Goal: Task Accomplishment & Management: Manage account settings

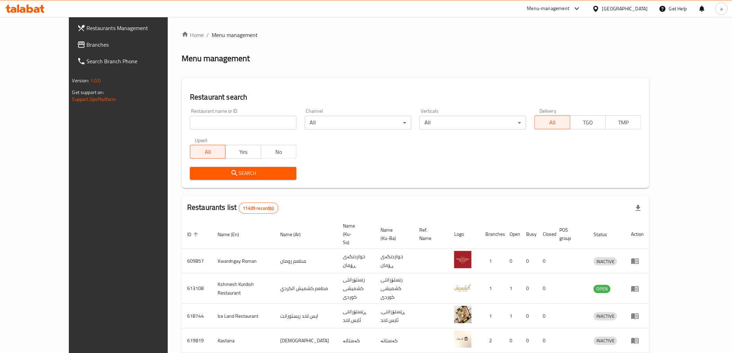
click at [87, 42] on span "Branches" at bounding box center [136, 44] width 99 height 8
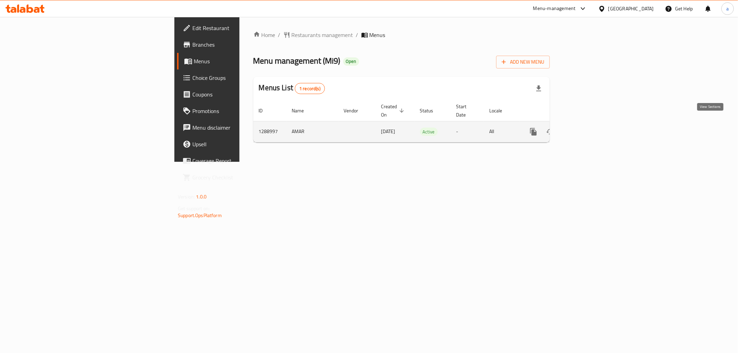
click at [587, 128] on icon "enhanced table" at bounding box center [583, 132] width 8 height 8
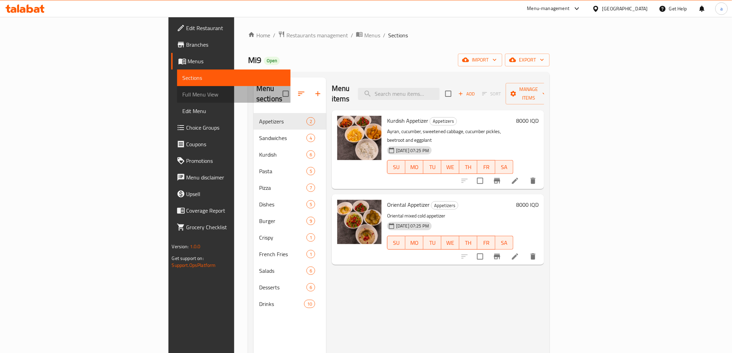
click at [183, 98] on span "Full Menu View" at bounding box center [234, 94] width 102 height 8
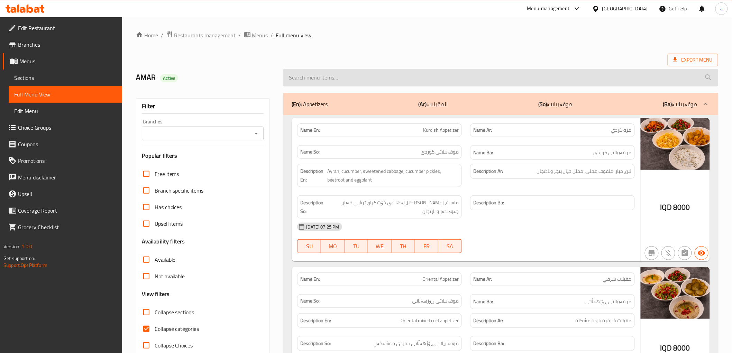
click at [330, 72] on input "search" at bounding box center [500, 78] width 434 height 18
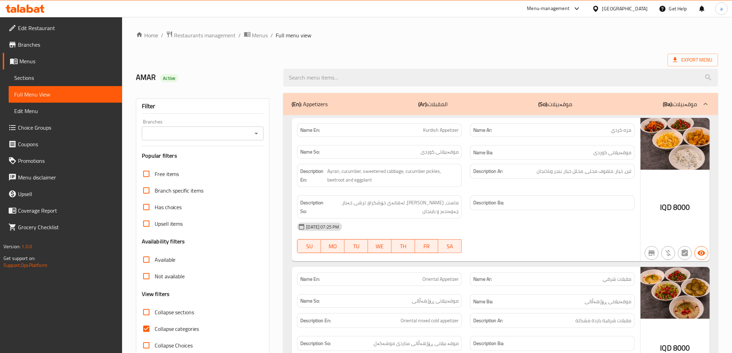
paste input "Cheese Burger"
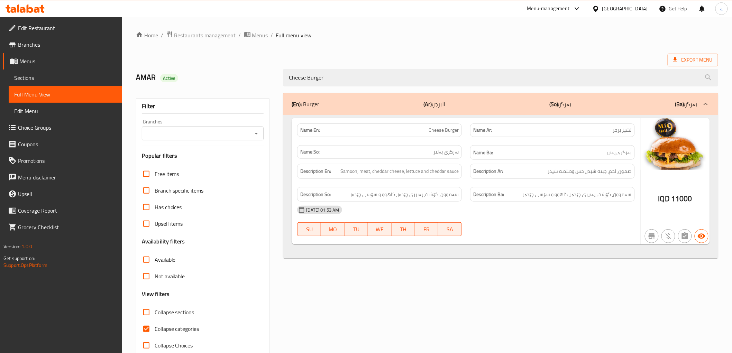
type input "Cheese Burger"
click at [249, 133] on input "Branches" at bounding box center [197, 134] width 107 height 10
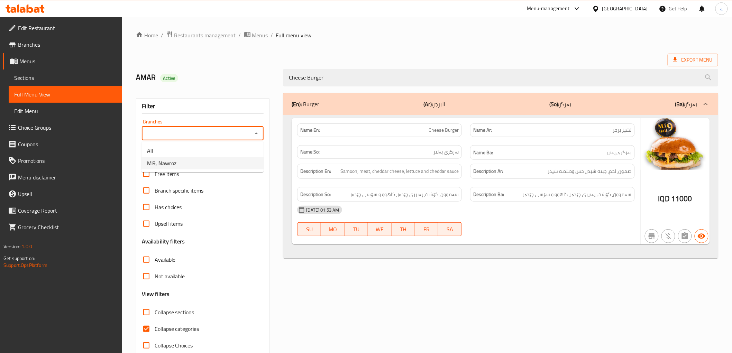
click at [219, 163] on li "Mi9, Nawroz" at bounding box center [202, 163] width 122 height 12
type input "Mi9, Nawroz"
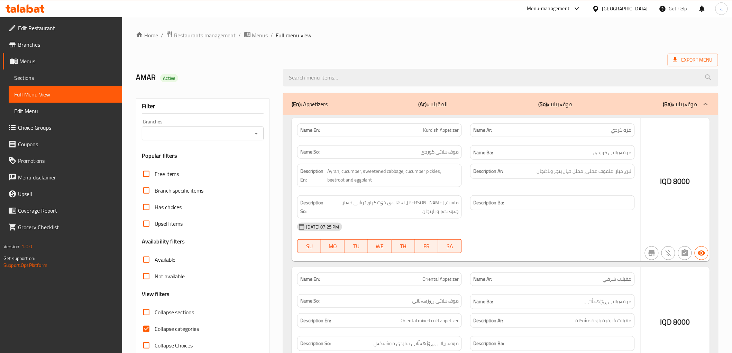
click at [42, 76] on div at bounding box center [366, 176] width 732 height 353
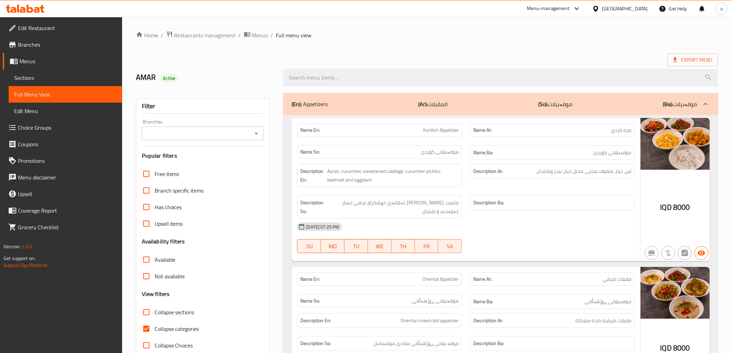
click at [42, 76] on span "Sections" at bounding box center [65, 78] width 102 height 8
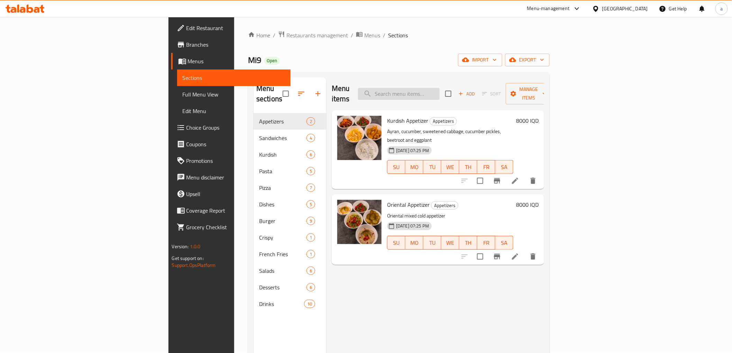
click at [432, 89] on input "search" at bounding box center [399, 94] width 82 height 12
paste input "Cheese Burger"
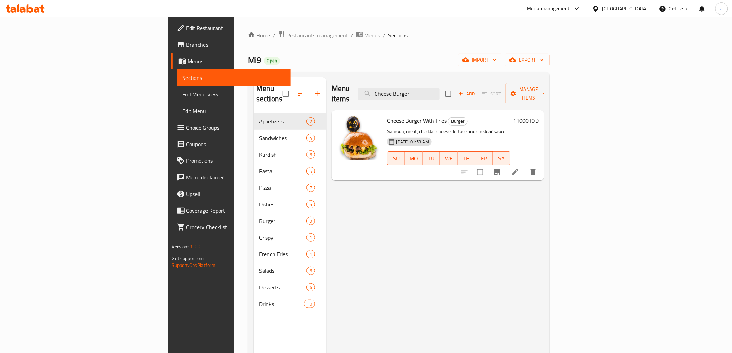
type input "Cheese Burger"
click at [518, 169] on icon at bounding box center [515, 172] width 6 height 6
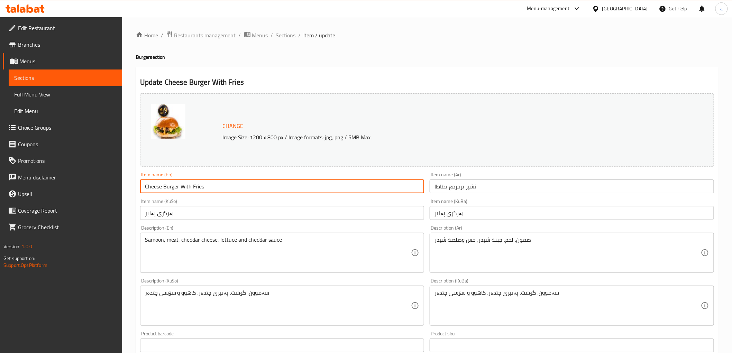
click at [218, 189] on input "Cheese Burger With Fries" at bounding box center [282, 187] width 284 height 14
click at [202, 184] on input "Cheese Burger With Fries" at bounding box center [282, 187] width 284 height 14
paste input "ench Fr"
type input "Cheese Burger With French Fries"
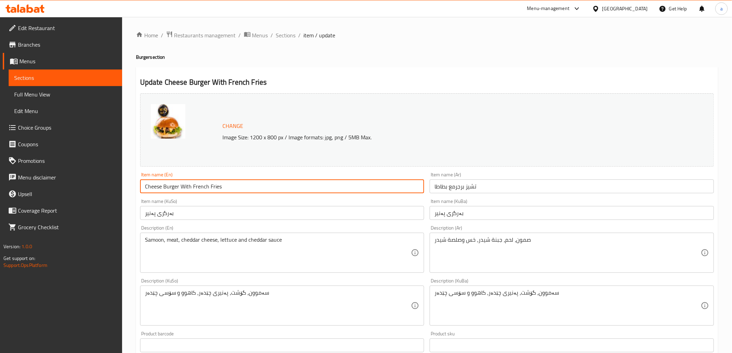
click at [445, 187] on input "تشيز برجرمع بطاطا" at bounding box center [572, 187] width 284 height 14
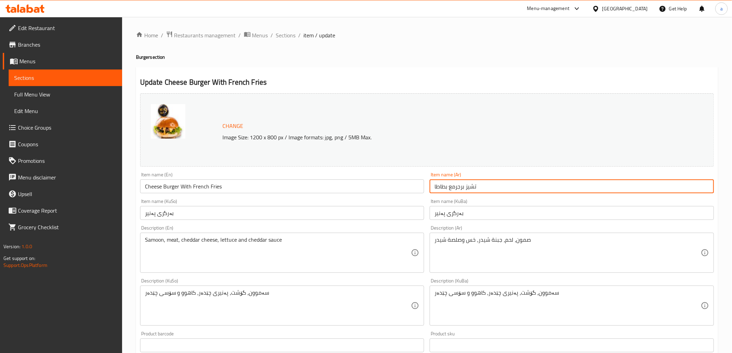
click at [445, 187] on input "تشيز برجرمع بطاطا" at bounding box center [572, 187] width 284 height 14
paste input "بطاطا مقلية"
paste input "مقلية"
drag, startPoint x: 514, startPoint y: 187, endPoint x: 396, endPoint y: 187, distance: 118.0
click at [396, 187] on div "Change Image Size: 1200 x 800 px / Image formats: jpg, png / 5MB Max. Item name…" at bounding box center [426, 285] width 579 height 388
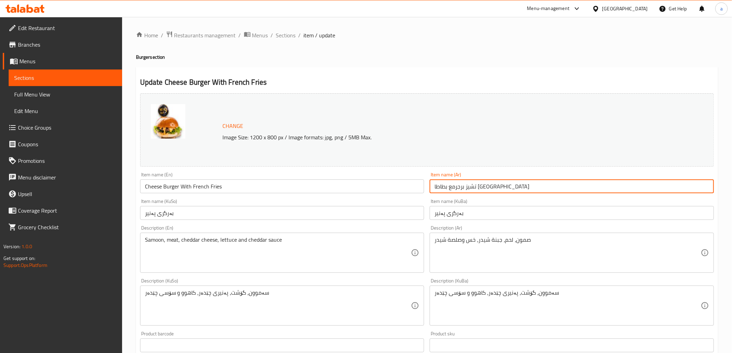
click at [471, 189] on input "تشيز برجرمع بطاطا مقلية" at bounding box center [572, 187] width 284 height 14
type input "تشيز برجر مع بطاطا مقلية"
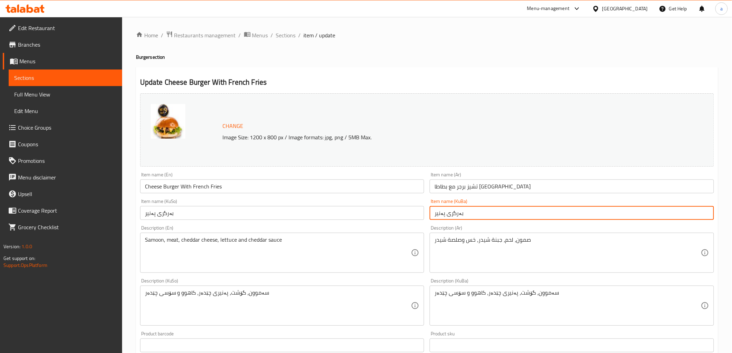
click at [503, 211] on input "بەرگری پەنیر" at bounding box center [572, 213] width 284 height 14
paste input "لەگەڵ"
paste input "فینگەر"
type input "بەرگری پەنیر لەگەڵ فینگەر"
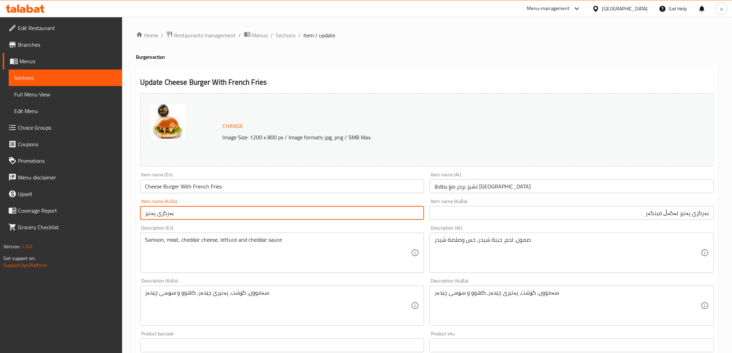
click at [319, 209] on input "بەرگری پەنیر" at bounding box center [282, 213] width 284 height 14
paste input "لەگەڵ فینگەر"
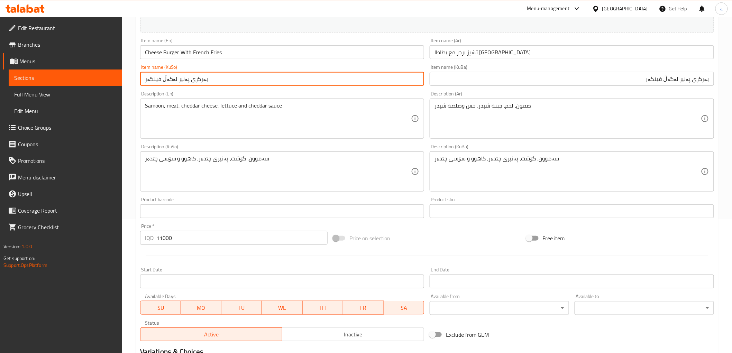
scroll to position [224, 0]
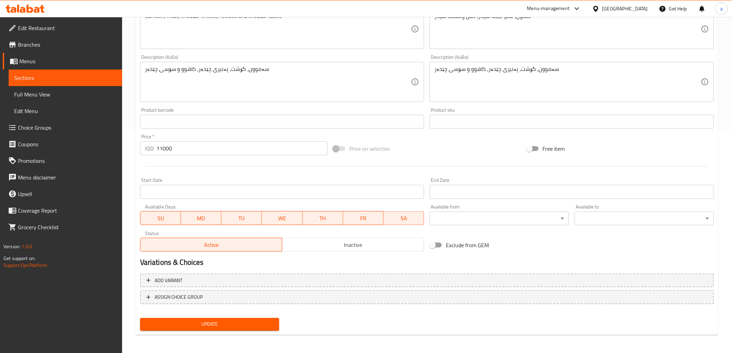
type input "بەرگری پەنیر لەگەڵ فینگەر"
click at [230, 322] on span "Update" at bounding box center [210, 324] width 128 height 9
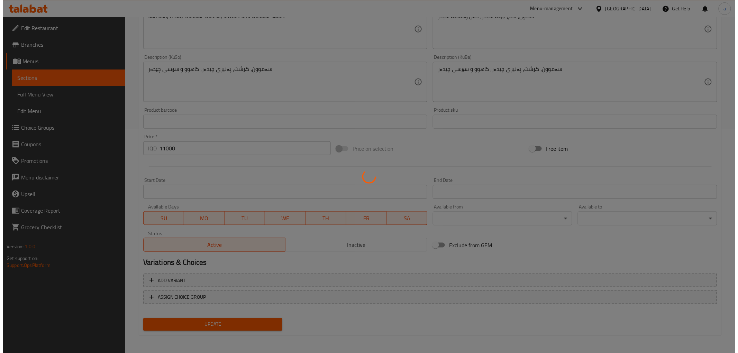
scroll to position [0, 0]
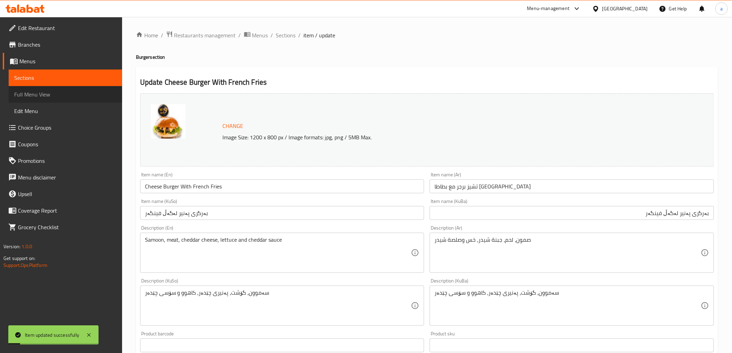
click at [49, 96] on span "Full Menu View" at bounding box center [65, 94] width 102 height 8
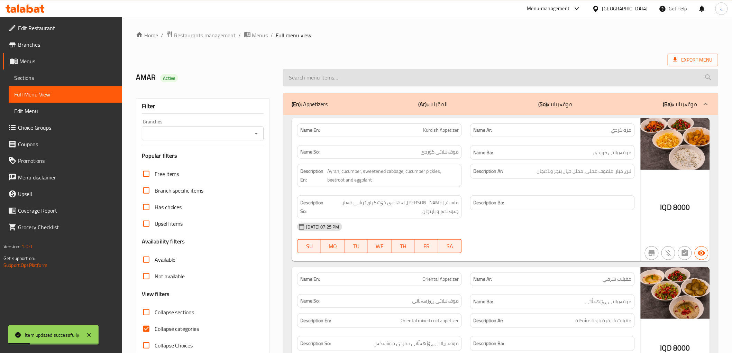
click at [390, 80] on input "search" at bounding box center [500, 78] width 434 height 18
paste input "Cheese Burger"
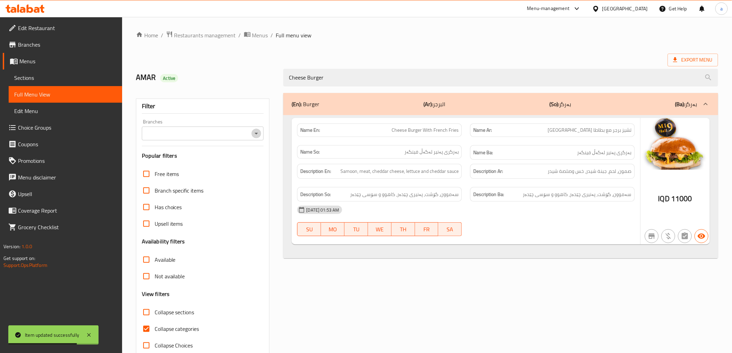
click at [259, 136] on icon "Open" at bounding box center [256, 133] width 8 height 8
type input "Cheese Burger"
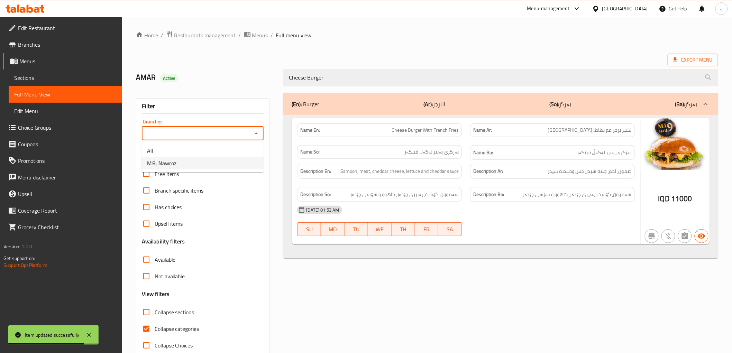
click at [236, 159] on li "Mi9, Nawroz" at bounding box center [202, 163] width 122 height 12
type input "Mi9, Nawroz"
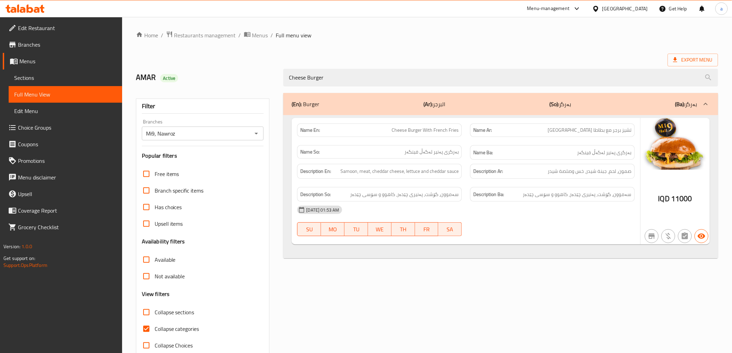
click at [386, 125] on div "Name En: Cheese Burger With French Fries" at bounding box center [379, 129] width 165 height 13
drag, startPoint x: 380, startPoint y: 132, endPoint x: 492, endPoint y: 131, distance: 112.1
click at [492, 131] on div "Name En: Cheese Burger With French Fries Name Ar: تشيز برجر مع بطاطا مقلية Name…" at bounding box center [466, 141] width 346 height 45
click at [419, 129] on span "Cheese Burger With French Fries" at bounding box center [425, 130] width 67 height 7
drag, startPoint x: 384, startPoint y: 126, endPoint x: 459, endPoint y: 132, distance: 75.7
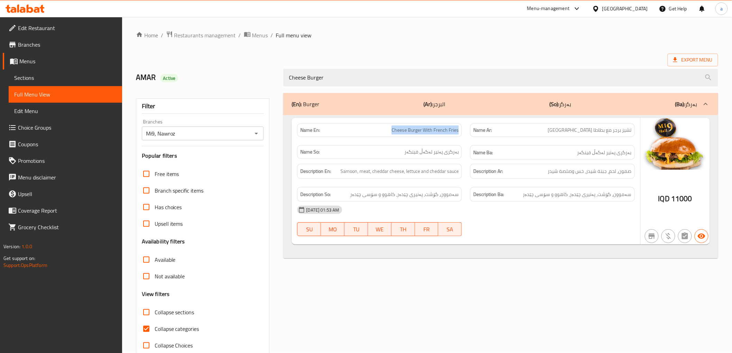
click at [459, 132] on div "Name En: Cheese Burger With French Fries" at bounding box center [379, 129] width 165 height 13
copy span "Cheese Burger With French Fries"
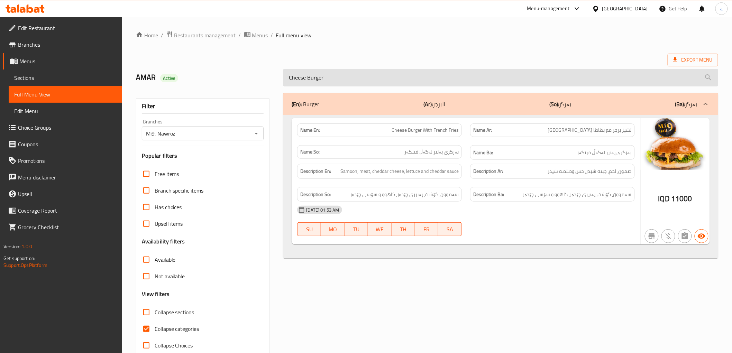
click at [414, 76] on input "Cheese Burger" at bounding box center [500, 78] width 434 height 18
paste input "With French Fries"
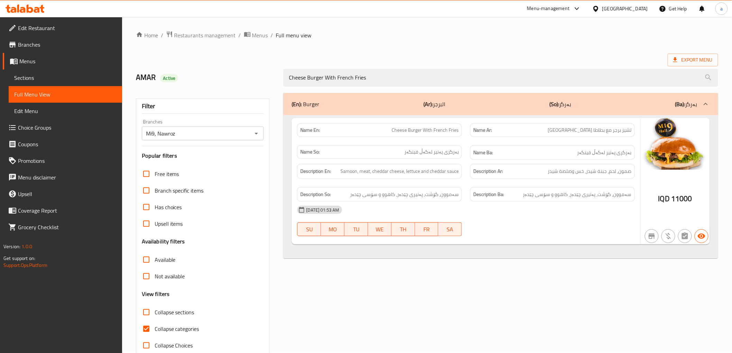
type input "Cheese Burger With French Fries"
click at [443, 56] on div "Export Menu" at bounding box center [427, 60] width 582 height 13
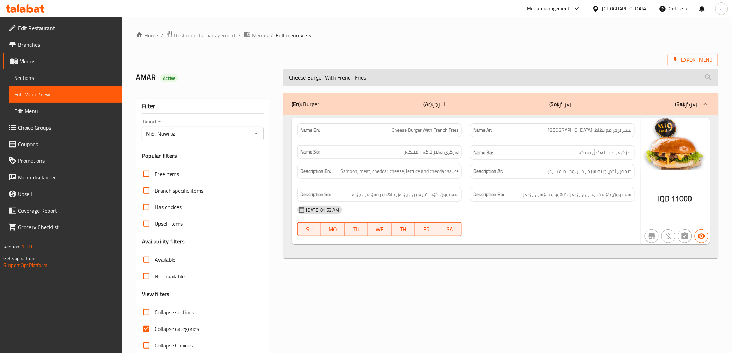
click at [422, 82] on input "Cheese Burger With French Fries" at bounding box center [500, 78] width 434 height 18
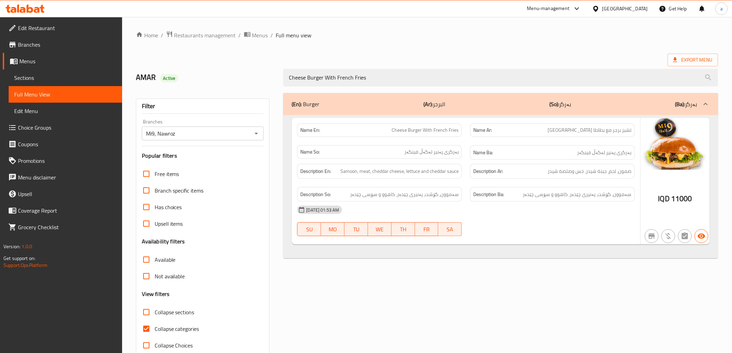
click at [307, 281] on div "(En): Burger (Ar): البرجر (So): بەرگر (Ba): بەرگر Name En: Cheese Burger With F…" at bounding box center [500, 223] width 443 height 269
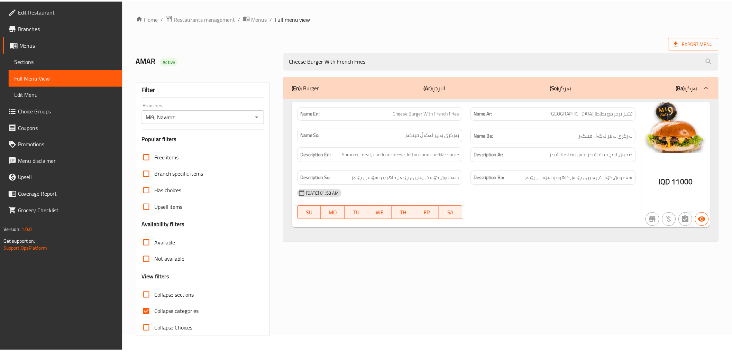
scroll to position [15, 0]
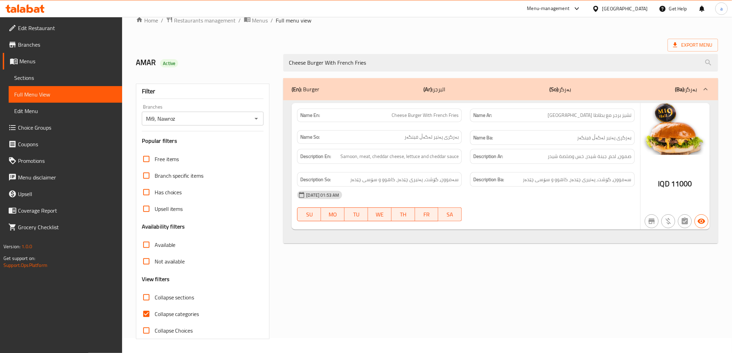
drag, startPoint x: 261, startPoint y: 60, endPoint x: 254, endPoint y: 60, distance: 7.3
click at [254, 60] on div "AMAR Active Cheese Burger With French Fries" at bounding box center [427, 62] width 590 height 31
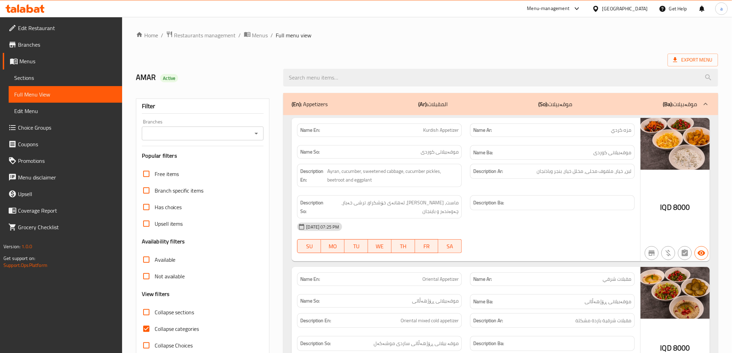
click at [259, 136] on icon "Open" at bounding box center [256, 133] width 8 height 8
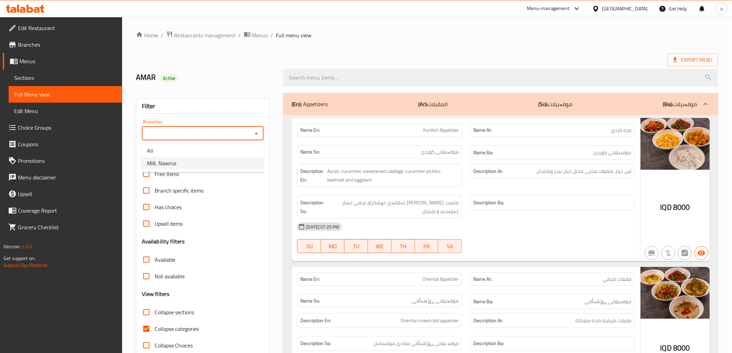
drag, startPoint x: 251, startPoint y: 164, endPoint x: 262, endPoint y: 155, distance: 14.0
click at [251, 164] on li "Mi9, Nawroz" at bounding box center [202, 163] width 122 height 12
type input "Mi9, Nawroz"
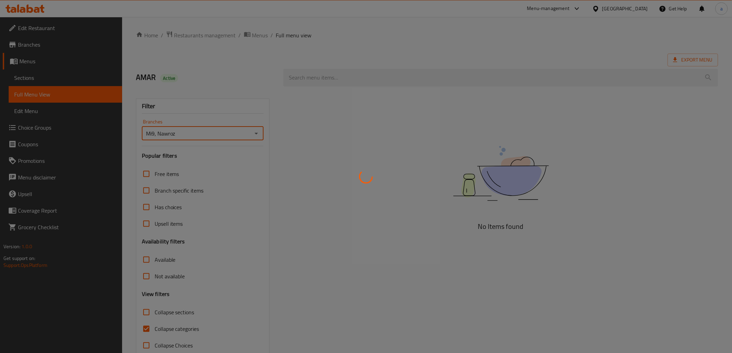
click at [351, 76] on div at bounding box center [366, 176] width 732 height 353
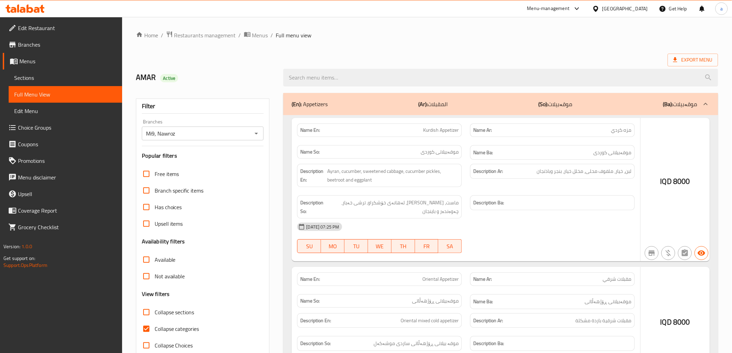
click at [355, 83] on div at bounding box center [366, 176] width 732 height 353
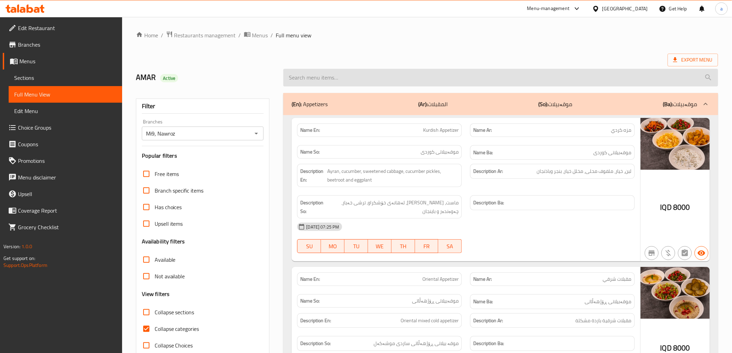
click at [354, 76] on input "search" at bounding box center [500, 78] width 434 height 18
paste input "Cheese Burger With French Fries"
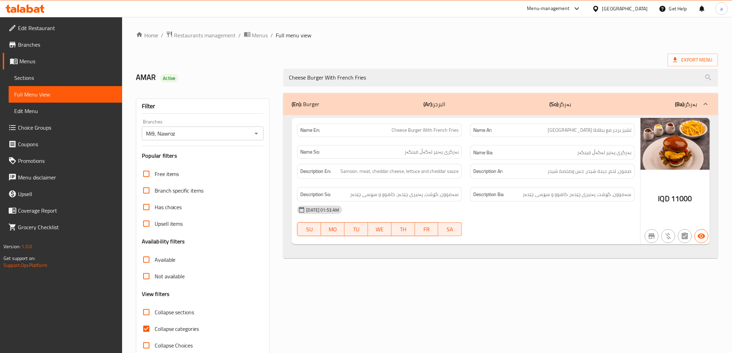
type input "Cheese Burger With French Fries"
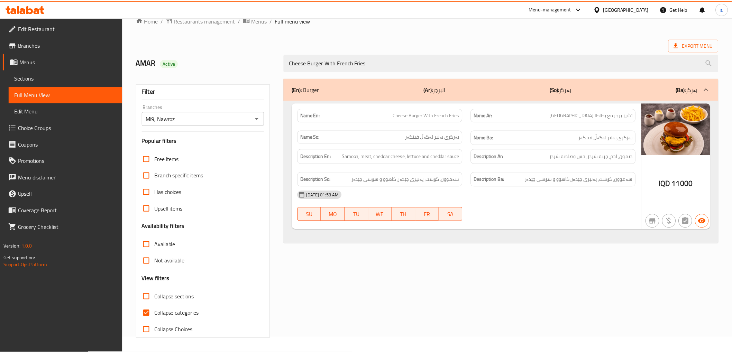
scroll to position [15, 0]
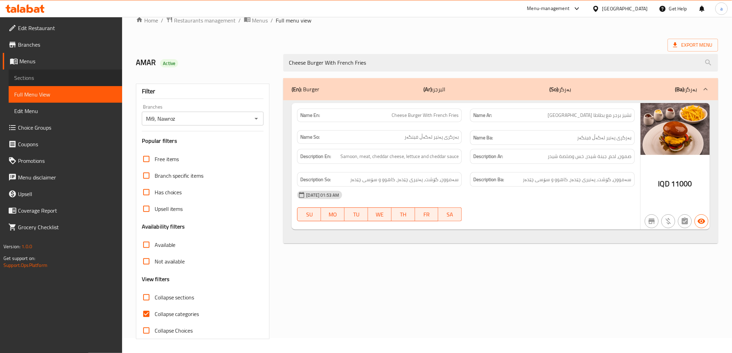
click at [56, 78] on span "Sections" at bounding box center [65, 78] width 102 height 8
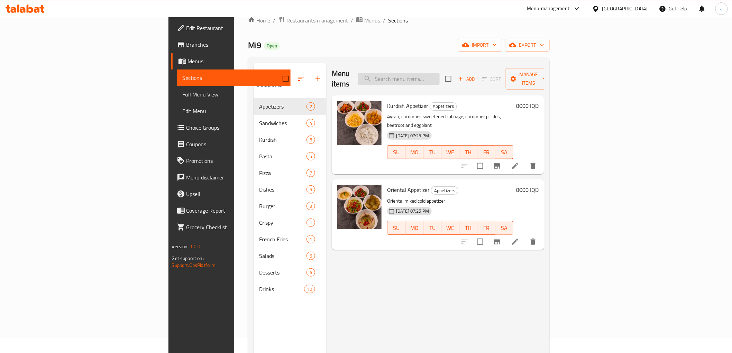
click at [440, 74] on input "search" at bounding box center [399, 79] width 82 height 12
paste input "Sham Burger"
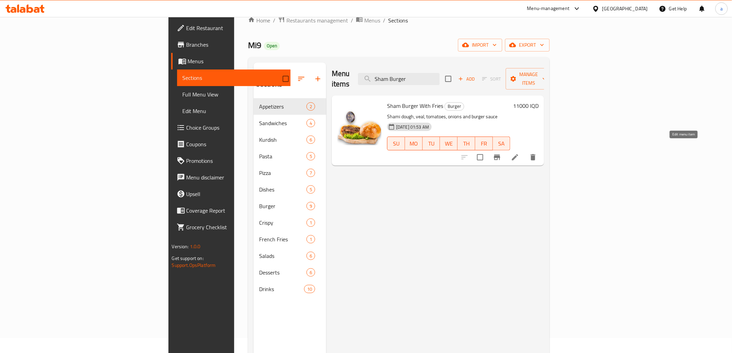
type input "Sham Burger"
click at [519, 153] on icon at bounding box center [515, 157] width 8 height 8
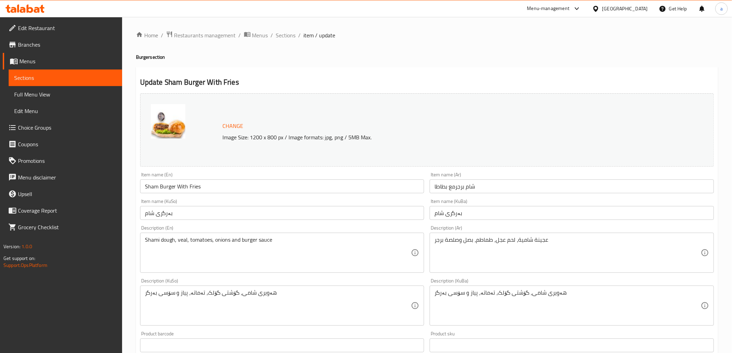
click at [246, 186] on input "Sham Burger With Fries" at bounding box center [282, 187] width 284 height 14
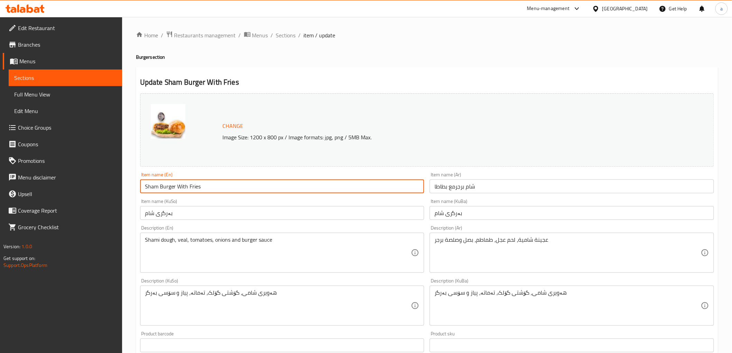
click at [195, 183] on input "Sham Burger With Fries" at bounding box center [282, 187] width 284 height 14
paste input "ench Fr"
type input "Sham Burger With French Fries"
click at [442, 189] on input "شام برجرمع بطاطا" at bounding box center [572, 187] width 284 height 14
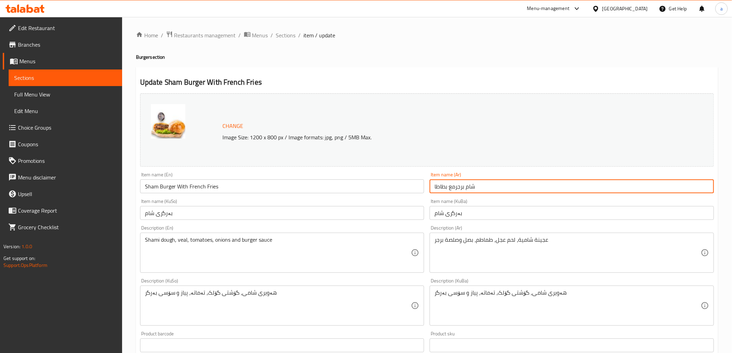
click at [442, 189] on input "شام برجرمع بطاطا" at bounding box center [572, 187] width 284 height 14
paste input "مقلية"
type input "شام برجرمع بطاطا مقلية"
click at [484, 216] on input "بەرگری شام" at bounding box center [572, 213] width 284 height 14
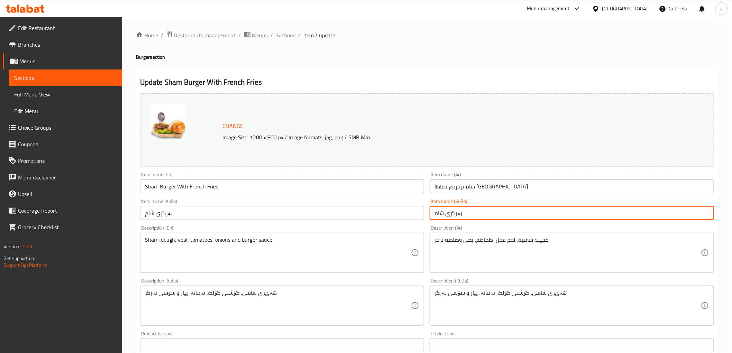
paste input "لەگەڵ"
paste input "فینگەر"
drag, startPoint x: 649, startPoint y: 212, endPoint x: 725, endPoint y: 210, distance: 76.5
click at [725, 210] on div "Home / Restaurants management / Menus / Sections / item / update Burger section…" at bounding box center [427, 297] width 610 height 561
click at [639, 212] on input "بەرگری شام لەگەڵ فینگەر" at bounding box center [572, 213] width 284 height 14
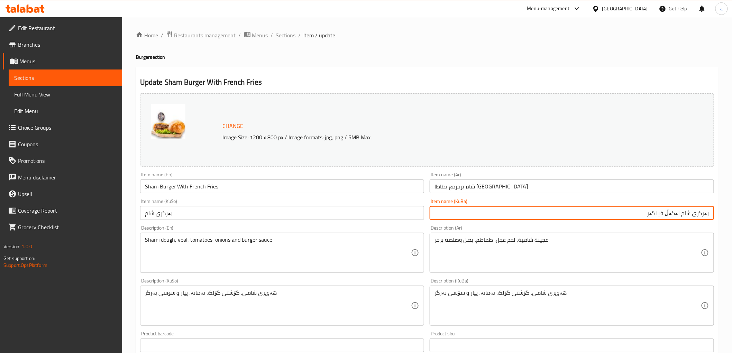
click at [637, 212] on input "بەرگری شام لەگەڵ فینگەر" at bounding box center [572, 213] width 284 height 14
click at [637, 213] on input "بەرگری شام لەگەڵ فینگەر" at bounding box center [572, 213] width 284 height 14
type input "بەرگری شام لەگەڵ فینگەر"
click at [328, 214] on input "بەرگری شام" at bounding box center [282, 213] width 284 height 14
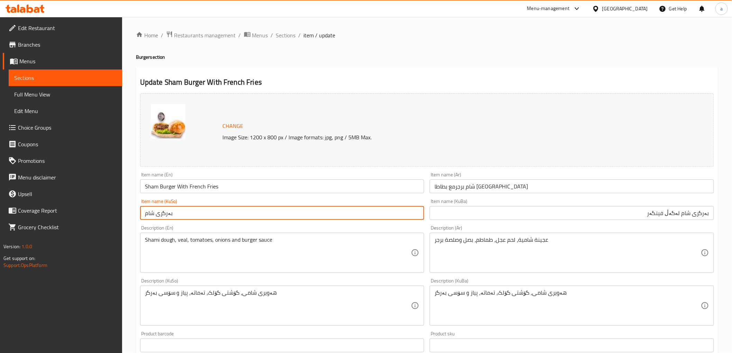
paste input "لەگەڵ فینگەر"
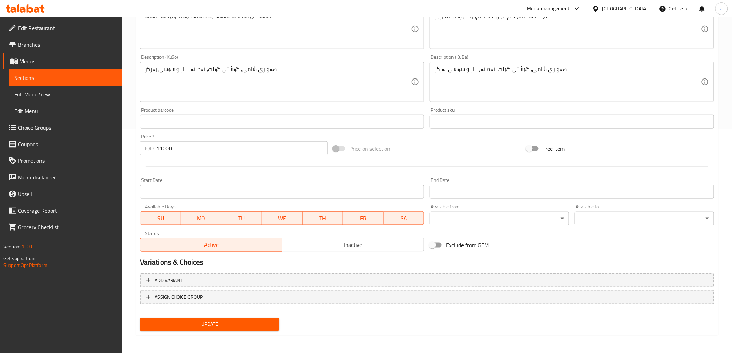
type input "بەرگری شام لەگەڵ فینگەر"
click at [251, 322] on span "Update" at bounding box center [210, 324] width 128 height 9
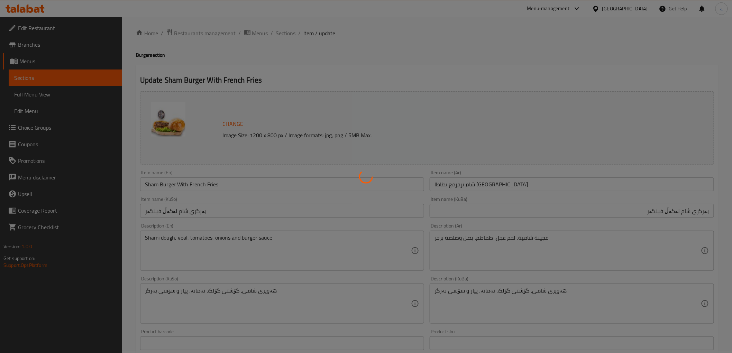
scroll to position [0, 0]
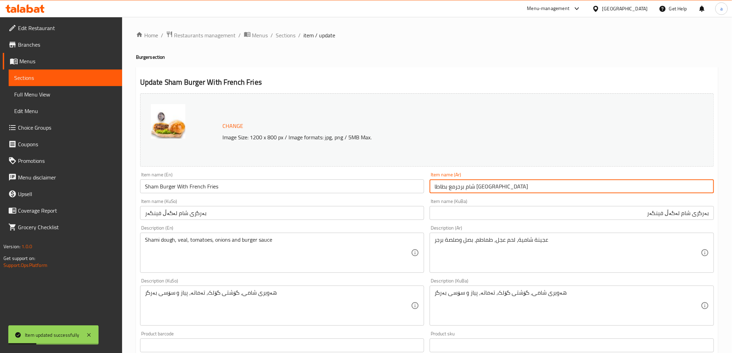
drag, startPoint x: 471, startPoint y: 187, endPoint x: 472, endPoint y: 194, distance: 7.0
click at [472, 194] on div "Item name (Ar) شام برجرمع بطاطا مقلية Item name (Ar)" at bounding box center [572, 182] width 290 height 27
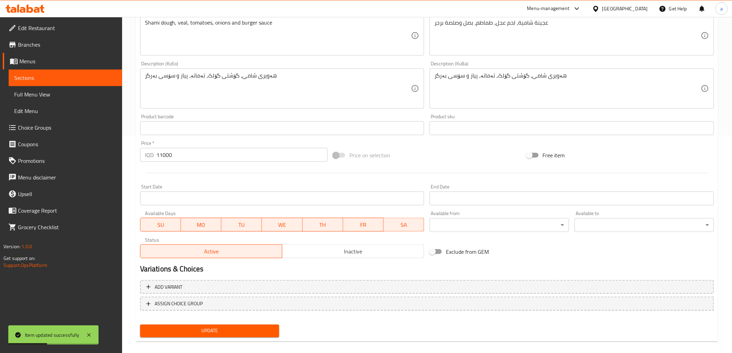
scroll to position [224, 0]
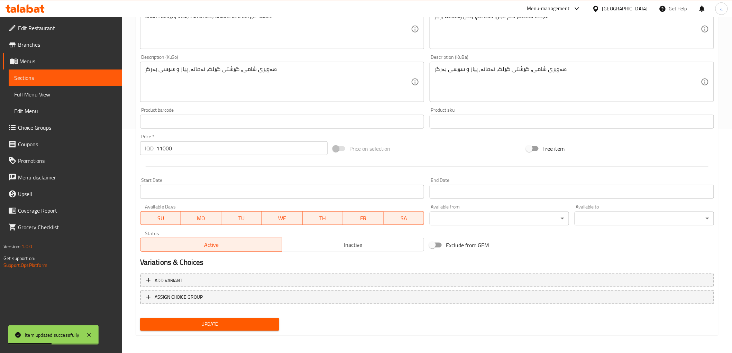
type input "شام برجر مع بطاطا [GEOGRAPHIC_DATA]"
click at [203, 327] on span "Update" at bounding box center [210, 324] width 128 height 9
click at [46, 92] on span "Full Menu View" at bounding box center [65, 94] width 102 height 8
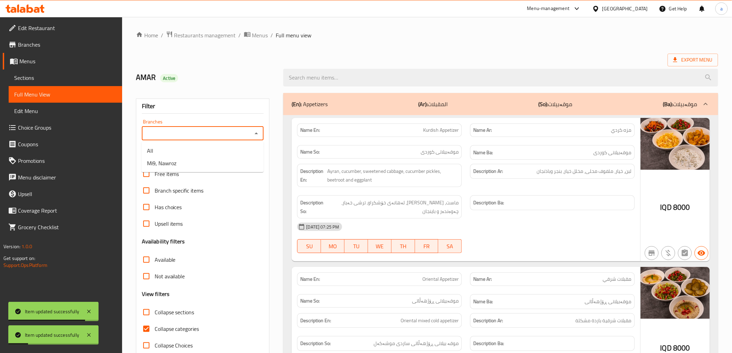
click at [222, 138] on input "Branches" at bounding box center [197, 134] width 107 height 10
drag, startPoint x: 220, startPoint y: 160, endPoint x: 315, endPoint y: 100, distance: 111.9
click at [220, 160] on li "Mi9, Nawroz" at bounding box center [202, 163] width 122 height 12
type input "Mi9, Nawroz"
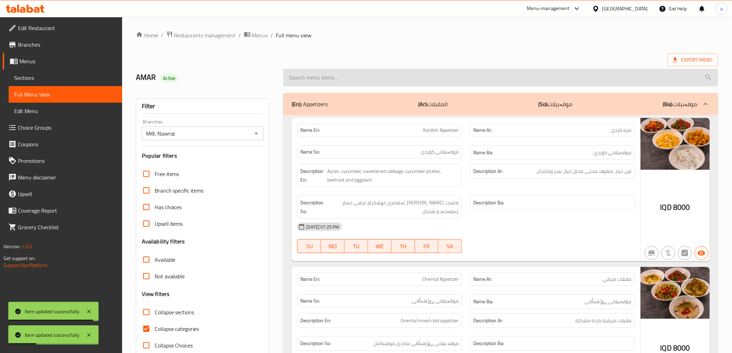
click at [335, 81] on input "search" at bounding box center [500, 78] width 434 height 18
paste input "Sham Burger"
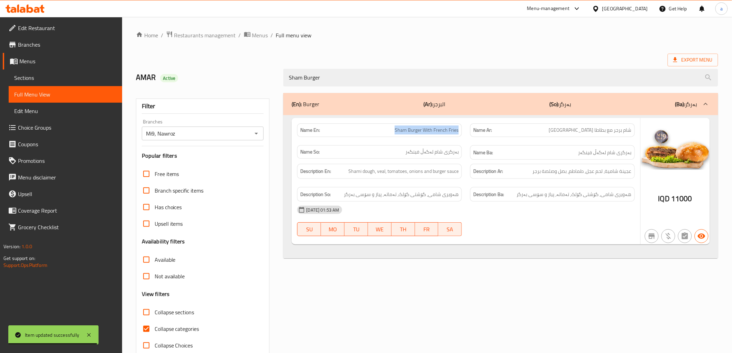
drag, startPoint x: 385, startPoint y: 132, endPoint x: 462, endPoint y: 136, distance: 77.2
click at [462, 136] on div "Name En: Sham Burger With French Fries" at bounding box center [379, 130] width 173 height 22
copy span "Sham Burger With French Fries"
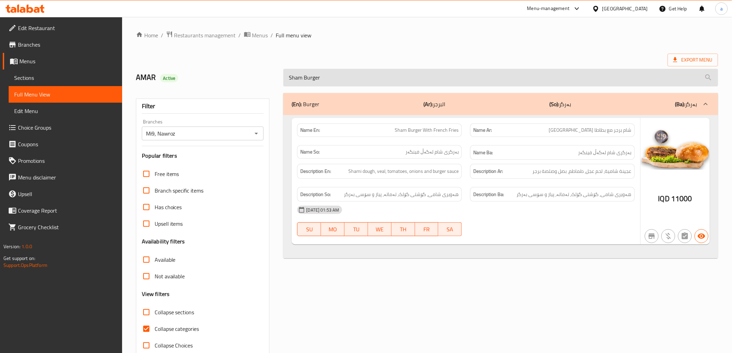
click at [403, 82] on input "Sham Burger" at bounding box center [500, 78] width 434 height 18
paste input "With French Fries"
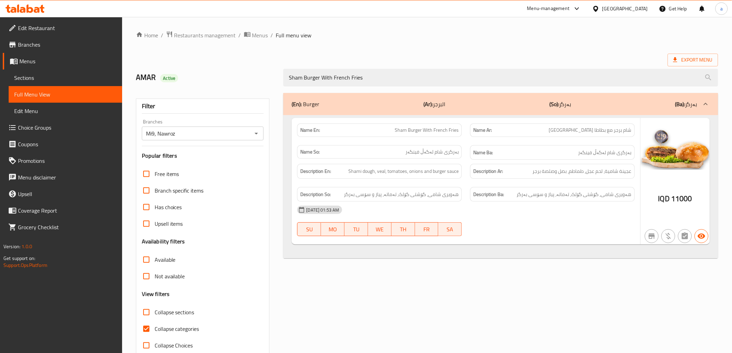
type input "Sham Burger With French Fries"
click at [357, 47] on div "Home / Restaurants management / Menus / Full menu view Export Menu AMAR Active …" at bounding box center [427, 192] width 582 height 323
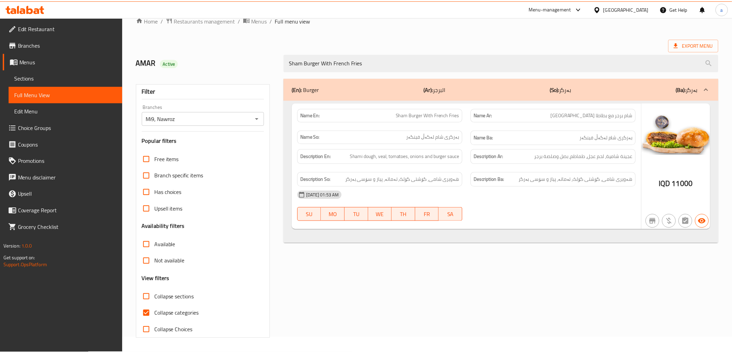
scroll to position [15, 0]
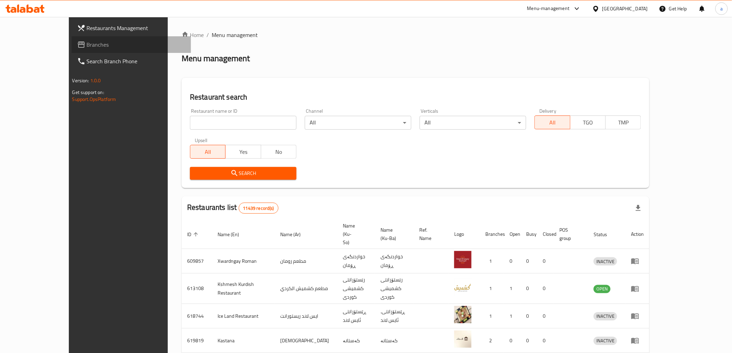
click at [87, 48] on span "Branches" at bounding box center [136, 44] width 99 height 8
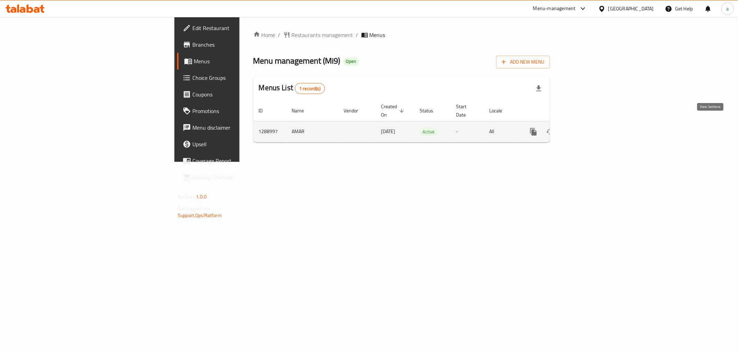
click at [587, 128] on icon "enhanced table" at bounding box center [583, 132] width 8 height 8
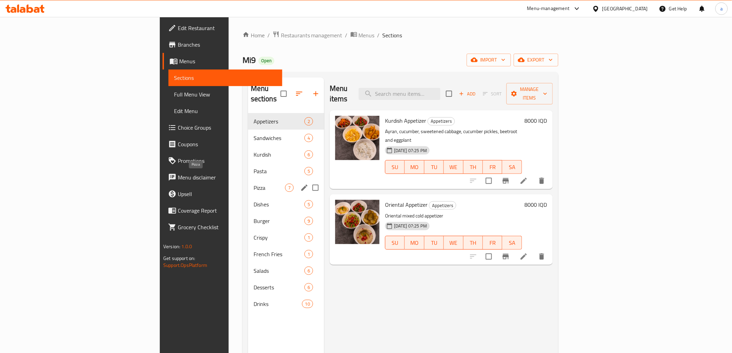
click at [254, 184] on span "Pizza" at bounding box center [269, 188] width 31 height 8
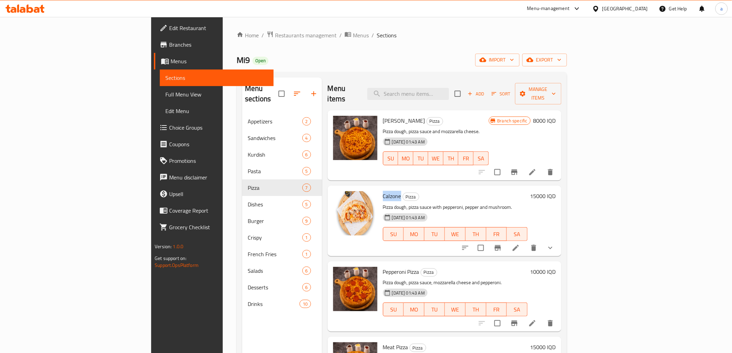
drag, startPoint x: 343, startPoint y: 185, endPoint x: 363, endPoint y: 187, distance: 19.2
click at [380, 189] on div "Calzone Pizza Pizza dough, pizza sauce with pepperoni, pepper and mushroom. 15-…" at bounding box center [455, 221] width 150 height 65
copy span "Calzone"
click at [433, 91] on input "search" at bounding box center [408, 94] width 82 height 12
paste input "Calzone"
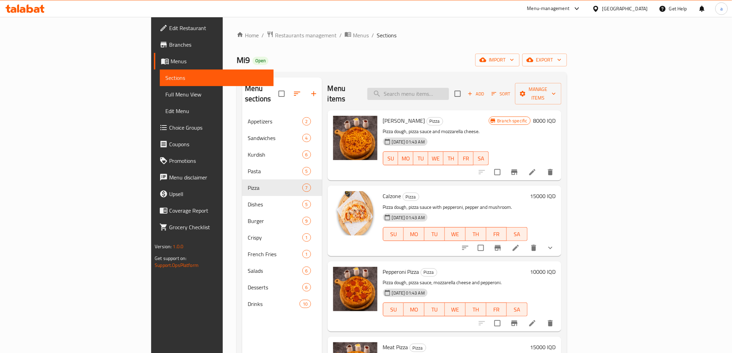
type input "Calzone"
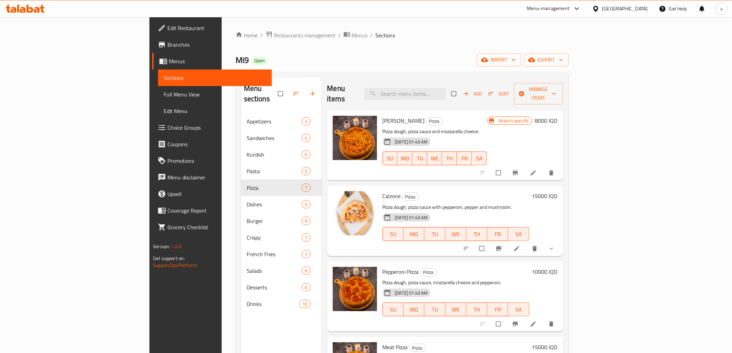
click at [446, 76] on div "Menu sections Appetizers 2 Sandwiches 4 Kurdish 6 Pasta 5 Pizza 7 Dishes 5 Burg…" at bounding box center [402, 254] width 333 height 364
click at [444, 88] on input "search" at bounding box center [405, 94] width 82 height 12
paste input "Calzone"
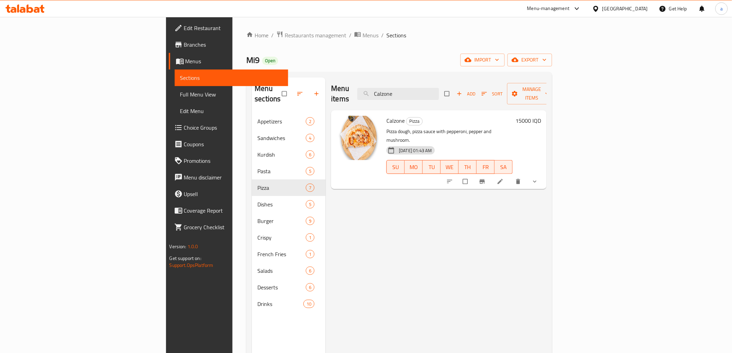
type input "Calzone"
click at [322, 59] on div "Mi9 Open import export" at bounding box center [399, 60] width 306 height 13
click at [185, 57] on span "Menus" at bounding box center [233, 61] width 97 height 8
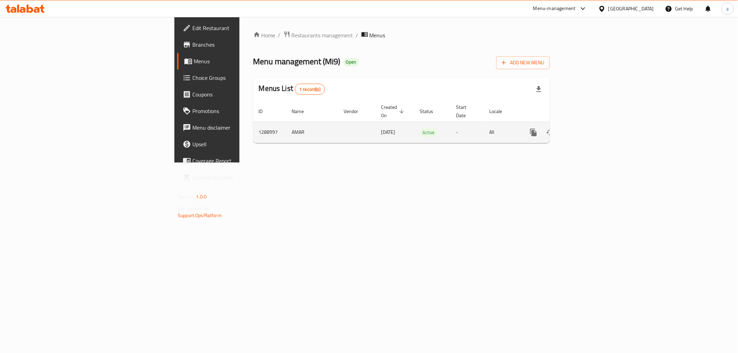
click at [586, 129] on icon "enhanced table" at bounding box center [583, 132] width 6 height 6
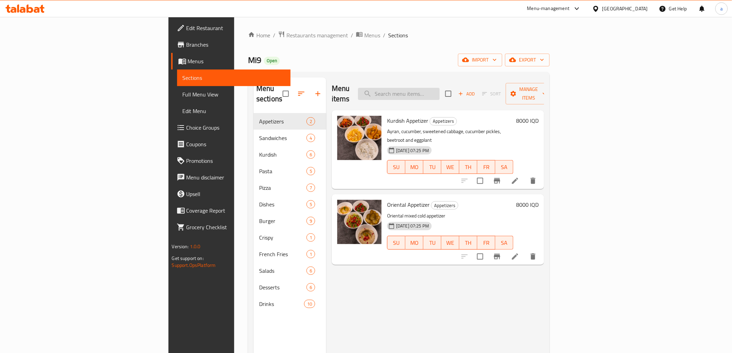
click at [440, 91] on input "search" at bounding box center [399, 94] width 82 height 12
paste input "Calzone"
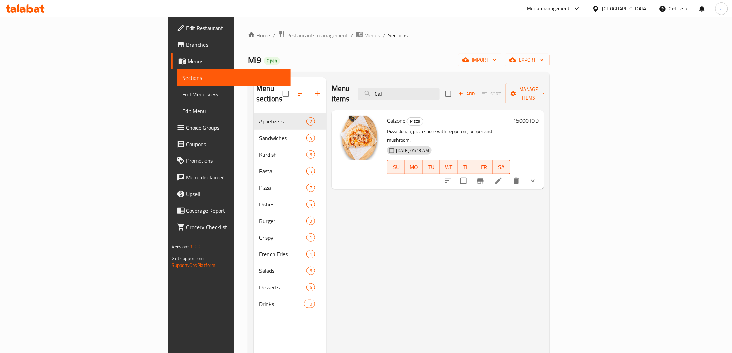
type input "Cal"
click at [188, 64] on span "Menus" at bounding box center [236, 61] width 97 height 8
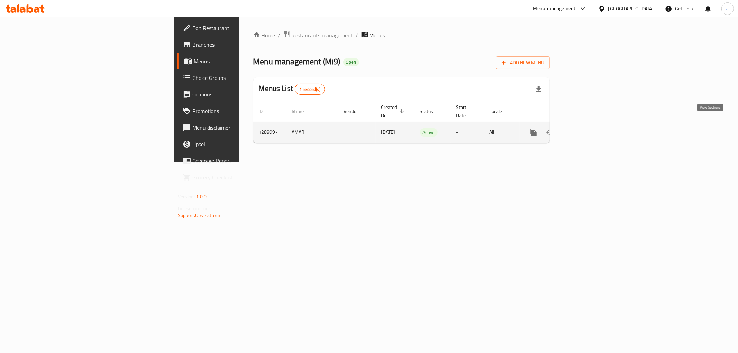
click at [586, 129] on icon "enhanced table" at bounding box center [583, 132] width 6 height 6
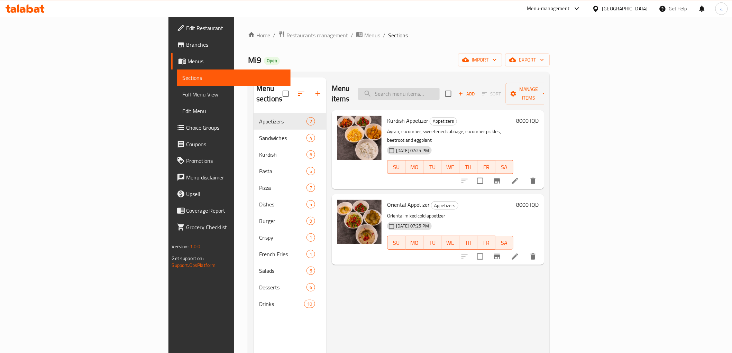
click at [440, 88] on input "search" at bounding box center [399, 94] width 82 height 12
paste input "Calzone"
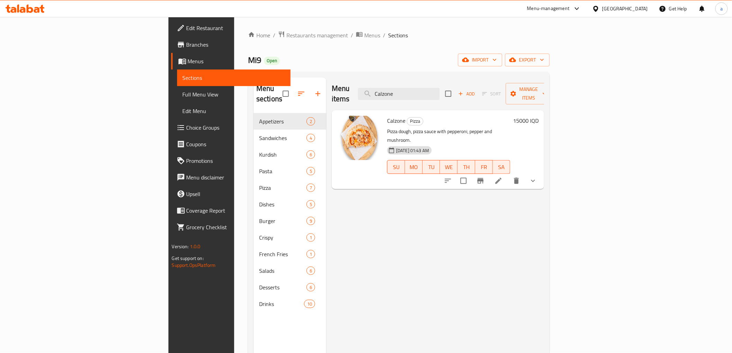
type input "Calzone"
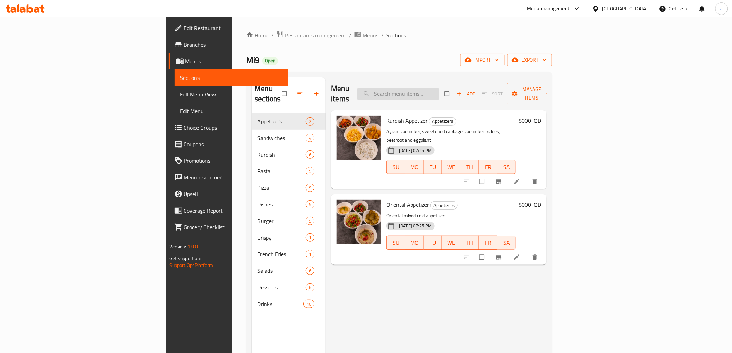
drag, startPoint x: 459, startPoint y: 95, endPoint x: 457, endPoint y: 90, distance: 5.0
click at [458, 92] on div "Menu items Add Sort Manage items" at bounding box center [439, 93] width 216 height 33
click at [439, 90] on input "search" at bounding box center [398, 94] width 82 height 12
paste input "Calzone"
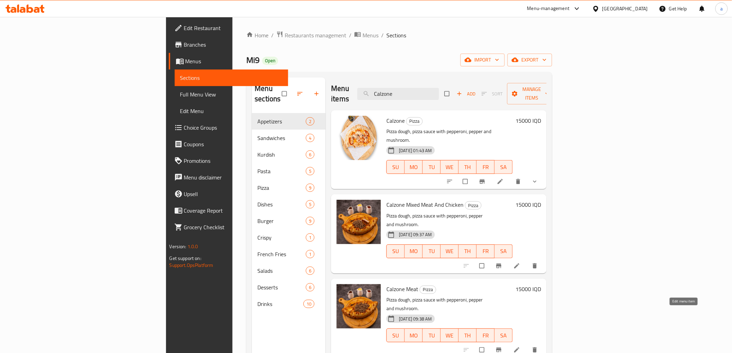
type input "Calzone"
click at [520, 347] on icon at bounding box center [516, 350] width 7 height 7
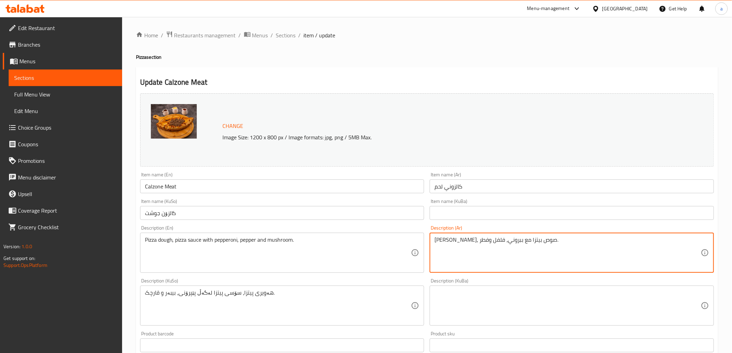
paste textarea "ة بيتزا، صوص بيتزا مع بيبروني، فلفل وفطر"
type textarea "عجينة بيتزا، صوص بيتزا مع [PERSON_NAME]، فلفل وفطر"
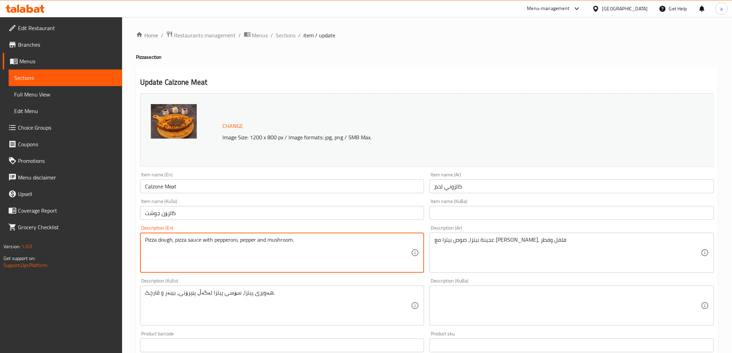
drag, startPoint x: 336, startPoint y: 241, endPoint x: 130, endPoint y: 233, distance: 206.0
paste textarea "s and mushroom"
type textarea "Pizza dough, pizza sauce with pepperoni, peppers and mushroom"
click at [161, 186] on input "Calzone Meat" at bounding box center [282, 187] width 284 height 14
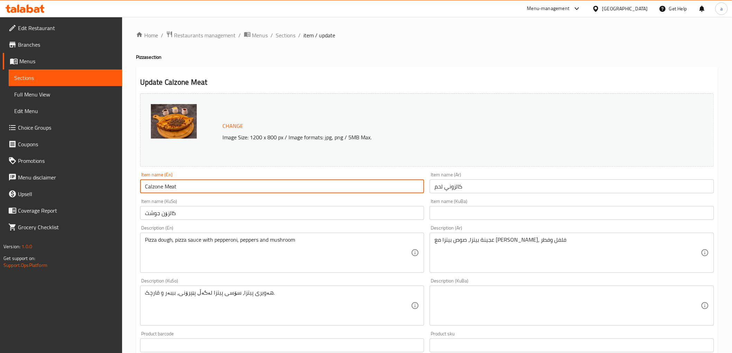
click at [161, 186] on input "Calzone Meat" at bounding box center [282, 187] width 284 height 14
paste input "text"
type input "Calzone Meat"
click at [456, 183] on input "كالزوني لحم" at bounding box center [572, 187] width 284 height 14
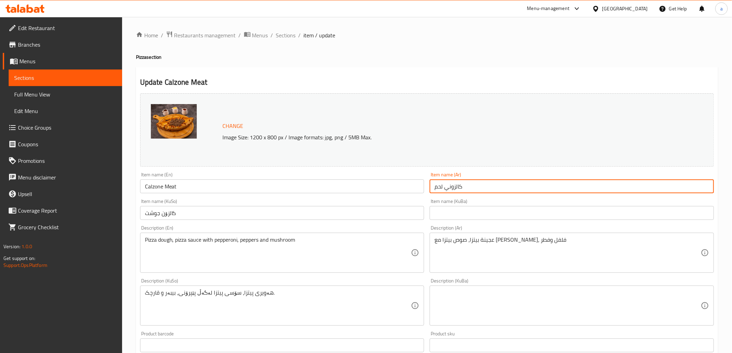
click at [456, 183] on input "كالزوني لحم" at bounding box center [572, 187] width 284 height 14
paste input "كالزوني"
drag, startPoint x: 493, startPoint y: 186, endPoint x: 486, endPoint y: 187, distance: 7.0
click at [492, 186] on input "كالزوني لحم" at bounding box center [572, 187] width 284 height 14
click at [699, 187] on input "كالزوني لحم" at bounding box center [572, 187] width 284 height 14
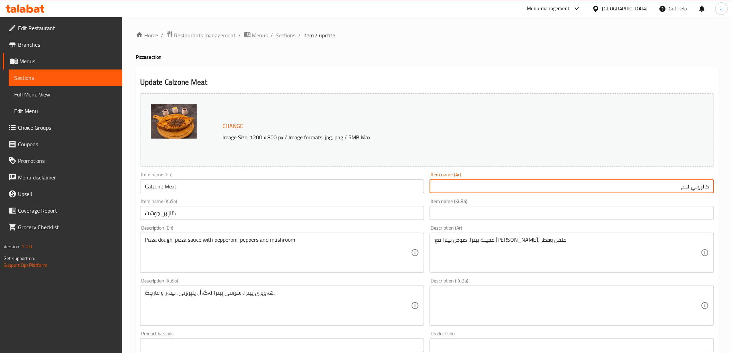
click at [699, 187] on input "كالزوني لحم" at bounding box center [572, 187] width 284 height 14
paste input "text"
type input "كالزوني لحم"
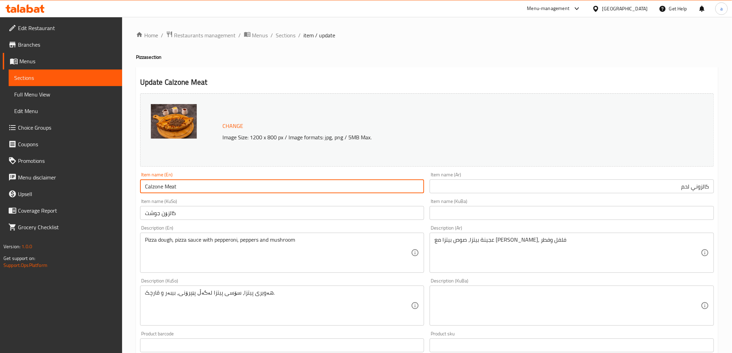
drag, startPoint x: 347, startPoint y: 185, endPoint x: 109, endPoint y: 195, distance: 237.8
click at [90, 189] on div "Edit Restaurant Branches Menus Sections Full Menu View Edit Menu Choice Groups …" at bounding box center [366, 297] width 732 height 561
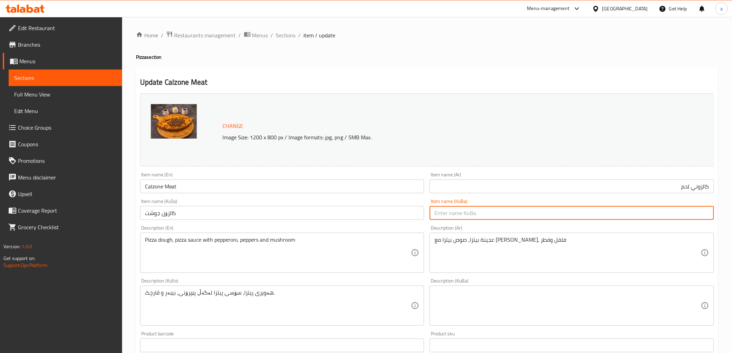
click at [468, 210] on input "text" at bounding box center [572, 213] width 284 height 14
paste input "کالەزۆنی گۆشت"
type input "کالەزۆنی گۆشت"
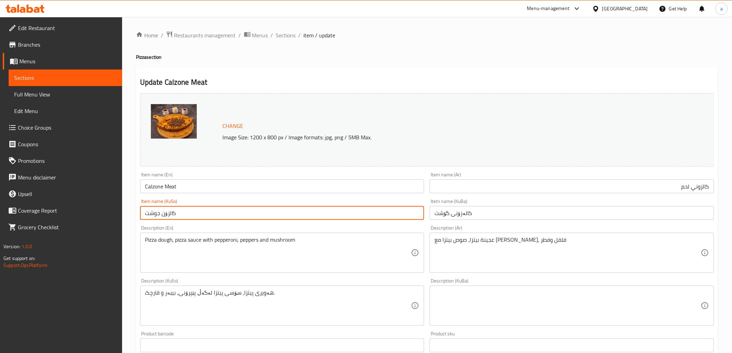
drag, startPoint x: 355, startPoint y: 210, endPoint x: 112, endPoint y: 220, distance: 243.4
click at [112, 220] on div "Edit Restaurant Branches Menus Sections Full Menu View Edit Menu Choice Groups …" at bounding box center [366, 297] width 732 height 561
paste input "ەزۆنی گۆ"
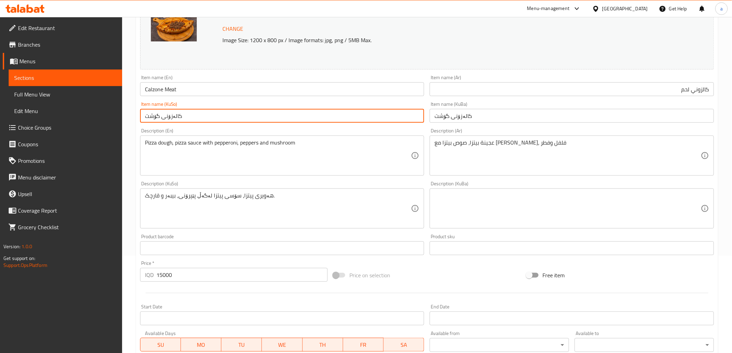
scroll to position [115, 0]
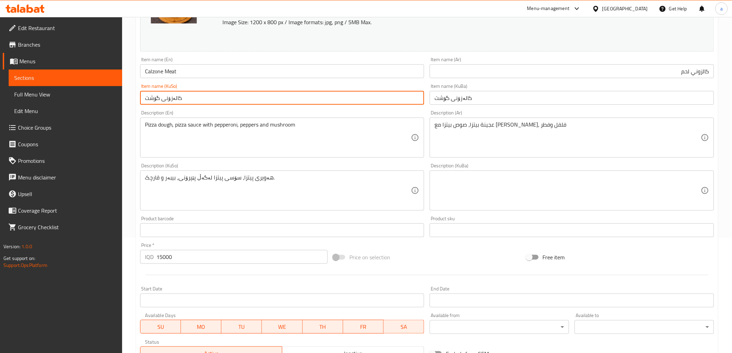
type input "کالەزۆنی گۆشت"
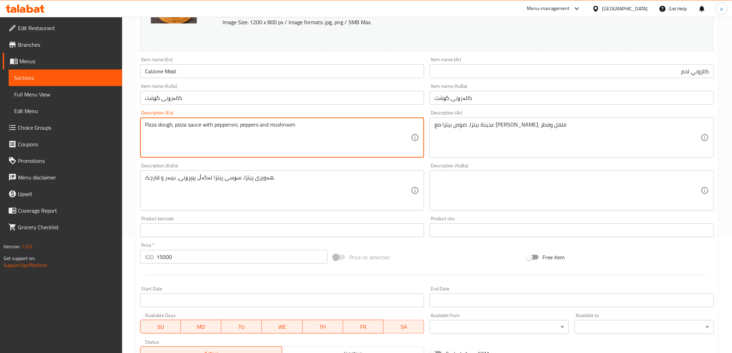
drag, startPoint x: 305, startPoint y: 132, endPoint x: 122, endPoint y: 135, distance: 183.0
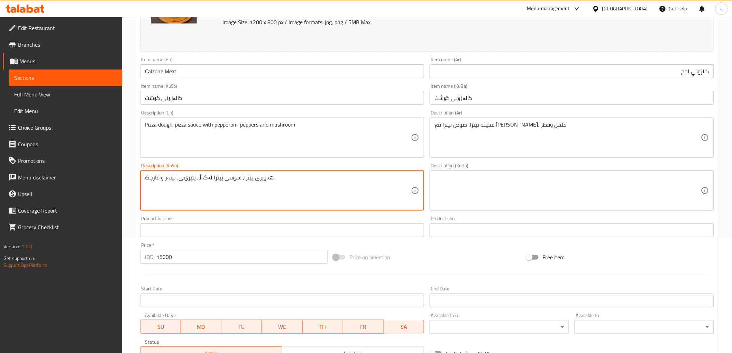
paste textarea "ەویری پیتزا، ساسی پیتزا لەگەڵ پێپەرونی، بیبەر و قارچک"
type textarea "ەویری پیتزا، ساسی پیتزا لەگەڵ پێپەرونی، بیبەر و قارچک"
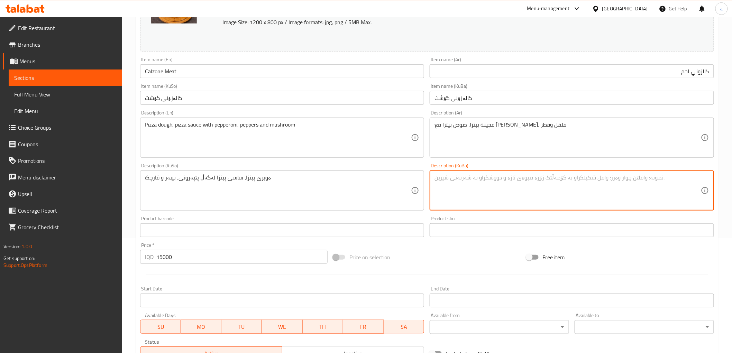
click at [471, 189] on textarea at bounding box center [567, 190] width 266 height 33
click at [484, 199] on textarea at bounding box center [567, 190] width 266 height 33
paste textarea "ەویری پیتزا، ساسی پیتزا لەگەڵ پێپەرونی، بیبەر و قارچک"
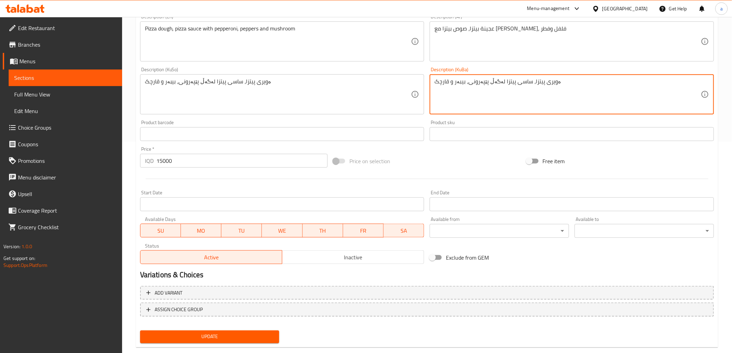
scroll to position [224, 0]
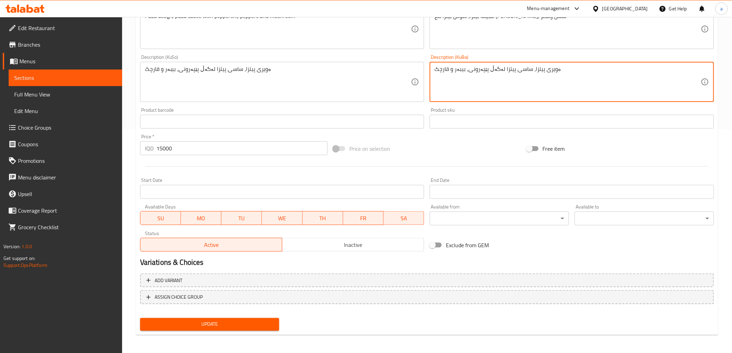
type textarea "ەویری پیتزا، ساسی پیتزا لەگەڵ پێپەرونی، بیبەر و قارچک"
click at [235, 320] on span "Update" at bounding box center [210, 324] width 128 height 9
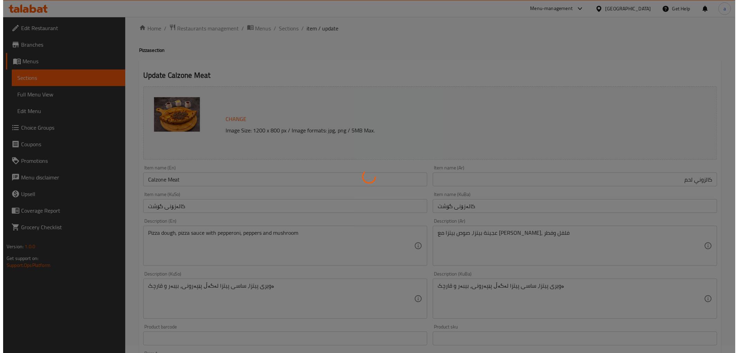
scroll to position [0, 0]
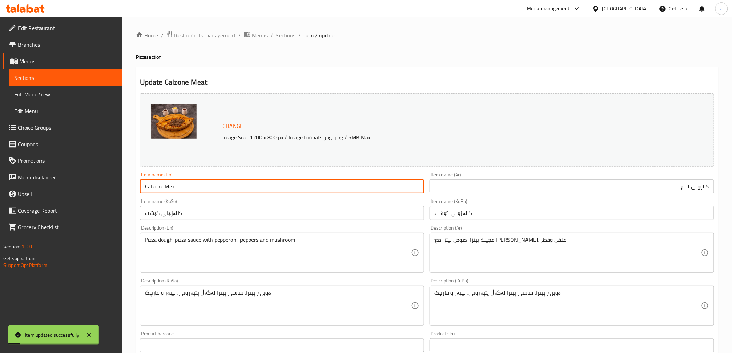
drag, startPoint x: 185, startPoint y: 185, endPoint x: 128, endPoint y: 186, distance: 57.1
click at [128, 186] on div "Home / Restaurants management / Menus / Sections / item / update Pizza section …" at bounding box center [427, 297] width 610 height 561
click at [73, 94] on span "Full Menu View" at bounding box center [65, 94] width 102 height 8
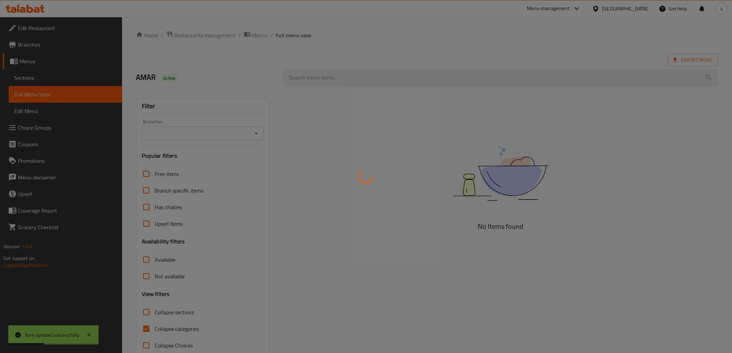
click at [234, 130] on div at bounding box center [366, 176] width 732 height 353
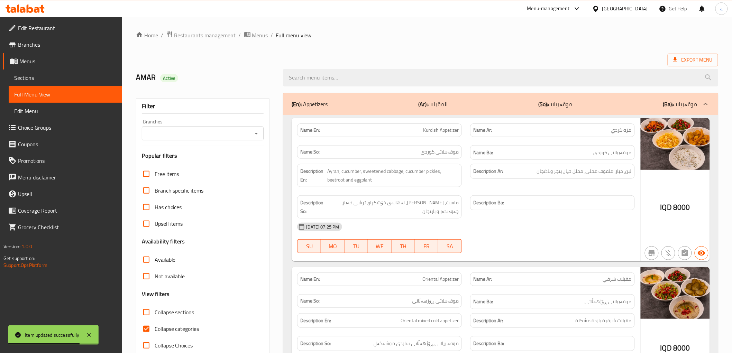
click at [257, 131] on icon "Open" at bounding box center [256, 133] width 8 height 8
click at [247, 131] on input "Branches" at bounding box center [197, 134] width 107 height 10
click at [249, 134] on input "Branches" at bounding box center [197, 134] width 107 height 10
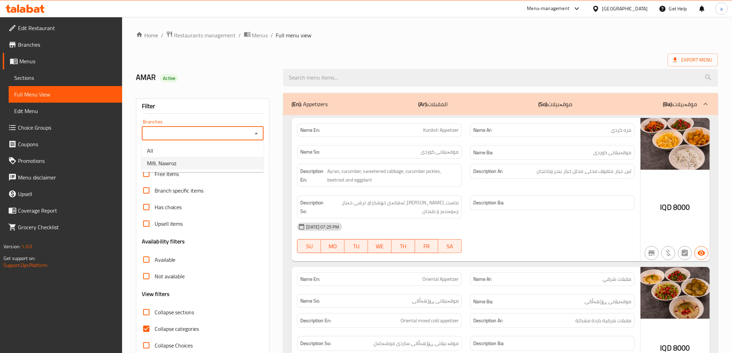
click at [214, 159] on li "Mi9, Nawroz" at bounding box center [202, 163] width 122 height 12
type input "Mi9, Nawroz"
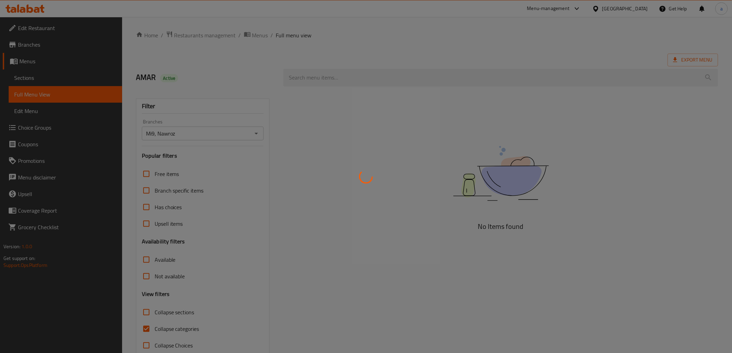
click at [379, 80] on div at bounding box center [366, 176] width 732 height 353
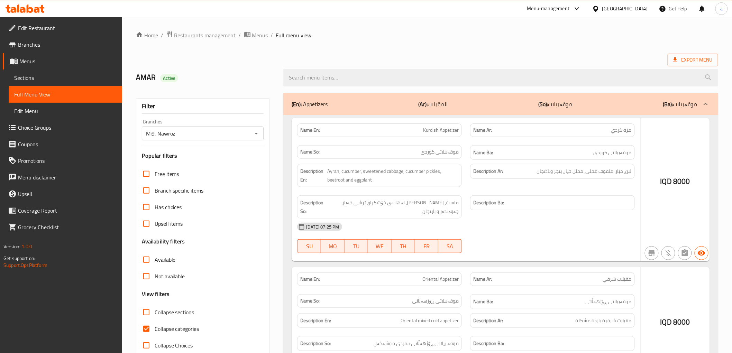
click at [319, 79] on div at bounding box center [366, 176] width 732 height 353
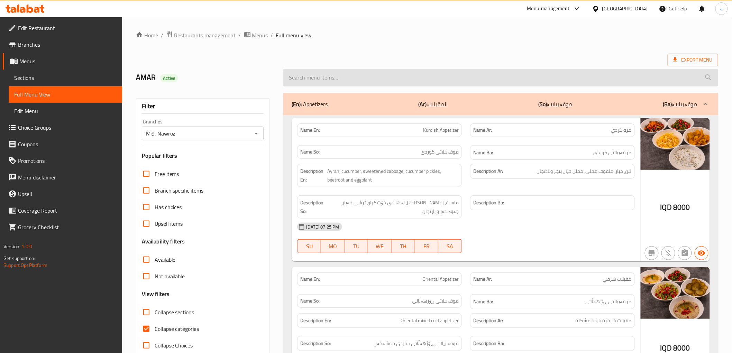
click at [335, 77] on input "search" at bounding box center [500, 78] width 434 height 18
paste input "Calzone Meat"
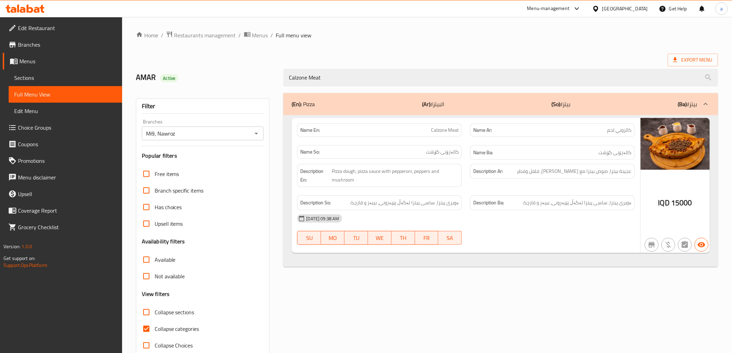
type input "Calzone Meat"
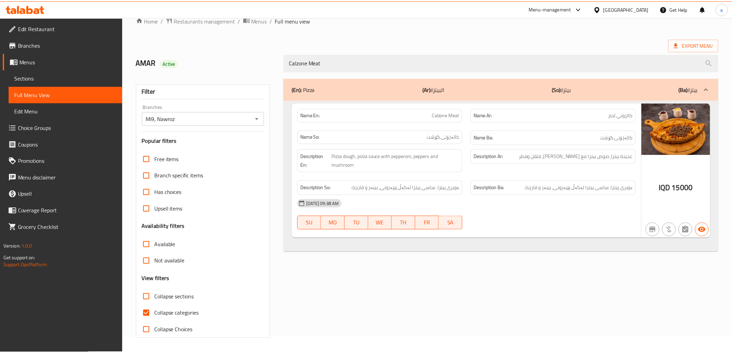
scroll to position [15, 0]
